Goal: Task Accomplishment & Management: Manage account settings

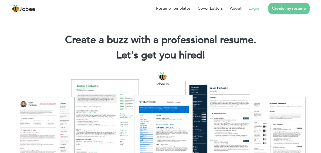
click at [258, 9] on link "Login" at bounding box center [254, 8] width 10 height 6
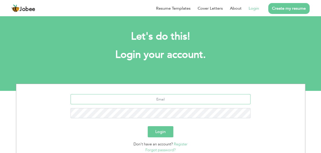
click at [193, 101] on input "text" at bounding box center [161, 99] width 180 height 10
type input "[EMAIL_ADDRESS][DOMAIN_NAME]"
click at [148, 126] on button "Login" at bounding box center [161, 131] width 26 height 11
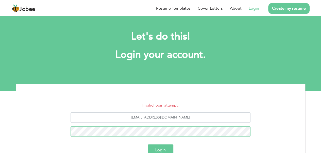
click at [148, 145] on button "Login" at bounding box center [161, 150] width 26 height 11
